Goal: Find specific page/section

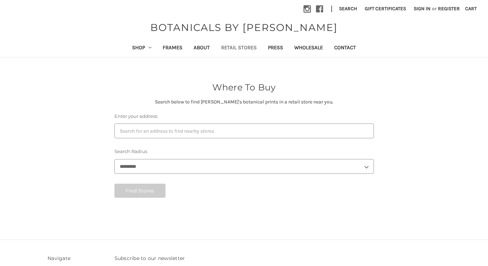
select select "***"
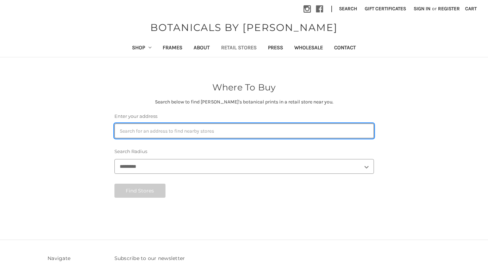
click at [145, 129] on input "Enter your address" at bounding box center [244, 131] width 260 height 15
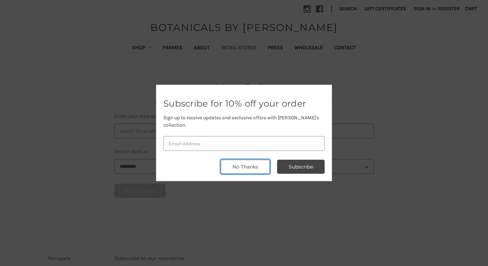
click at [251, 162] on button "No Thanks" at bounding box center [245, 167] width 49 height 14
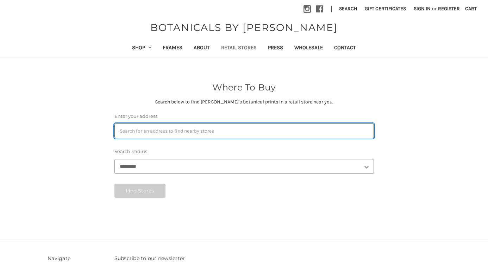
click at [164, 125] on input "Enter your address" at bounding box center [244, 131] width 260 height 15
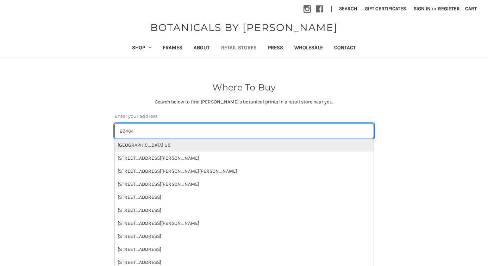
type input "29464"
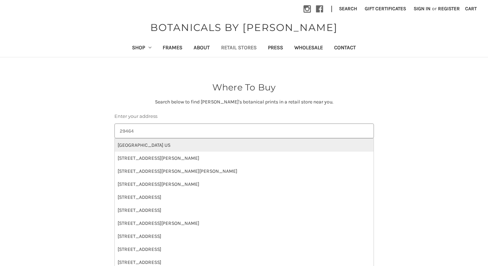
click at [177, 144] on li "Mount Pleasant, SC 29464 US" at bounding box center [244, 145] width 259 height 13
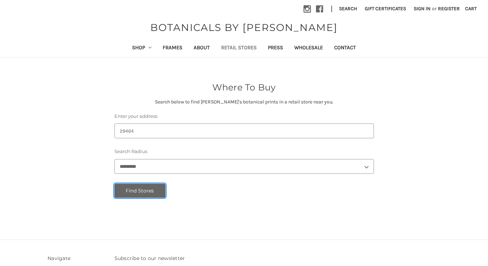
click at [146, 188] on button "Find Stores" at bounding box center [139, 191] width 51 height 14
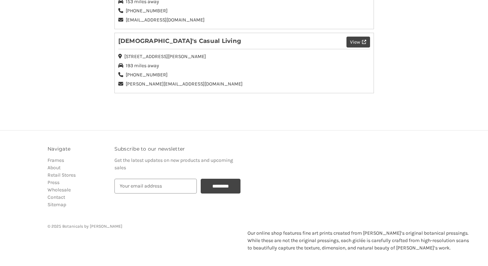
scroll to position [517, 0]
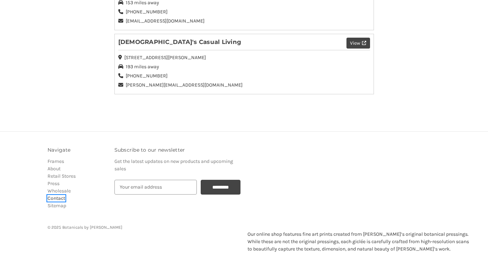
click at [57, 199] on link "Contact" at bounding box center [57, 198] width 18 height 6
